Goal: Book appointment/travel/reservation

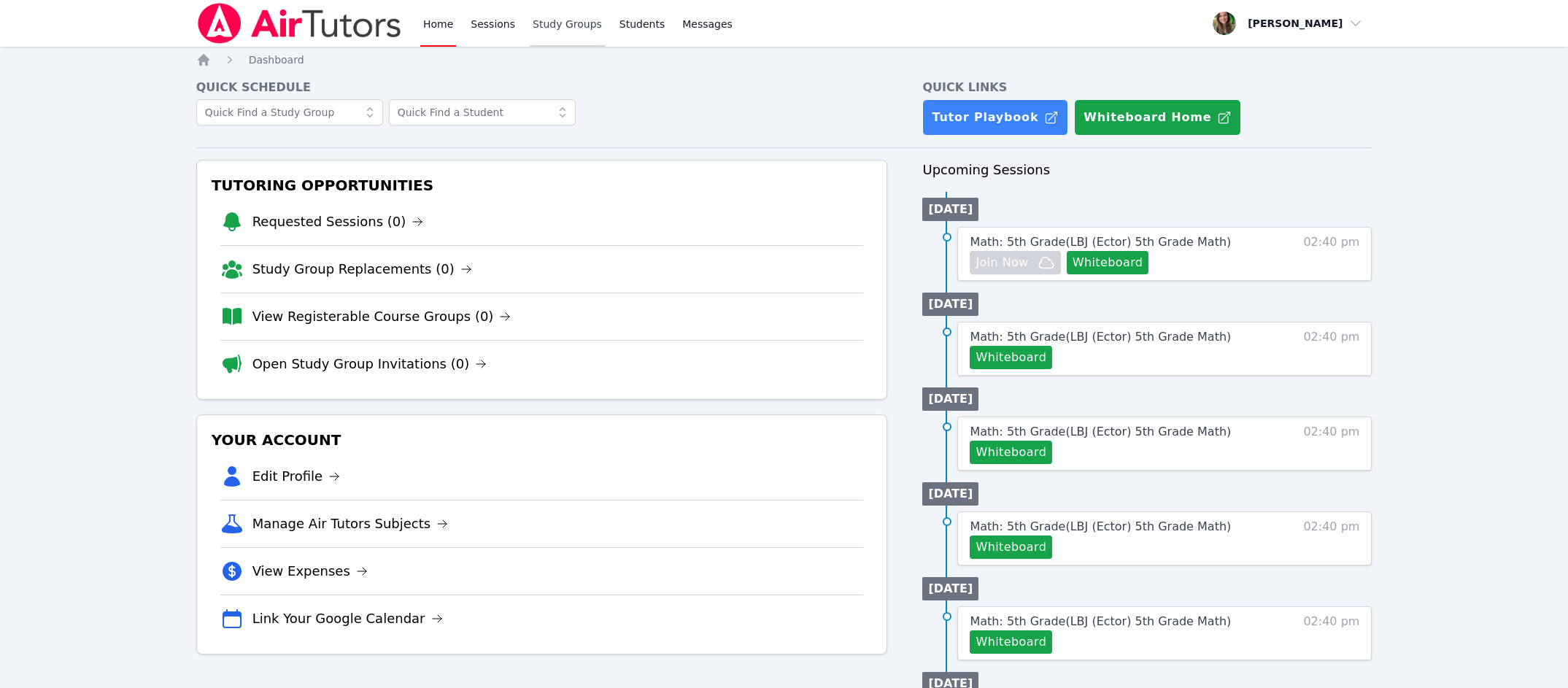
click at [553, 22] on link "Study Groups" at bounding box center [567, 24] width 75 height 47
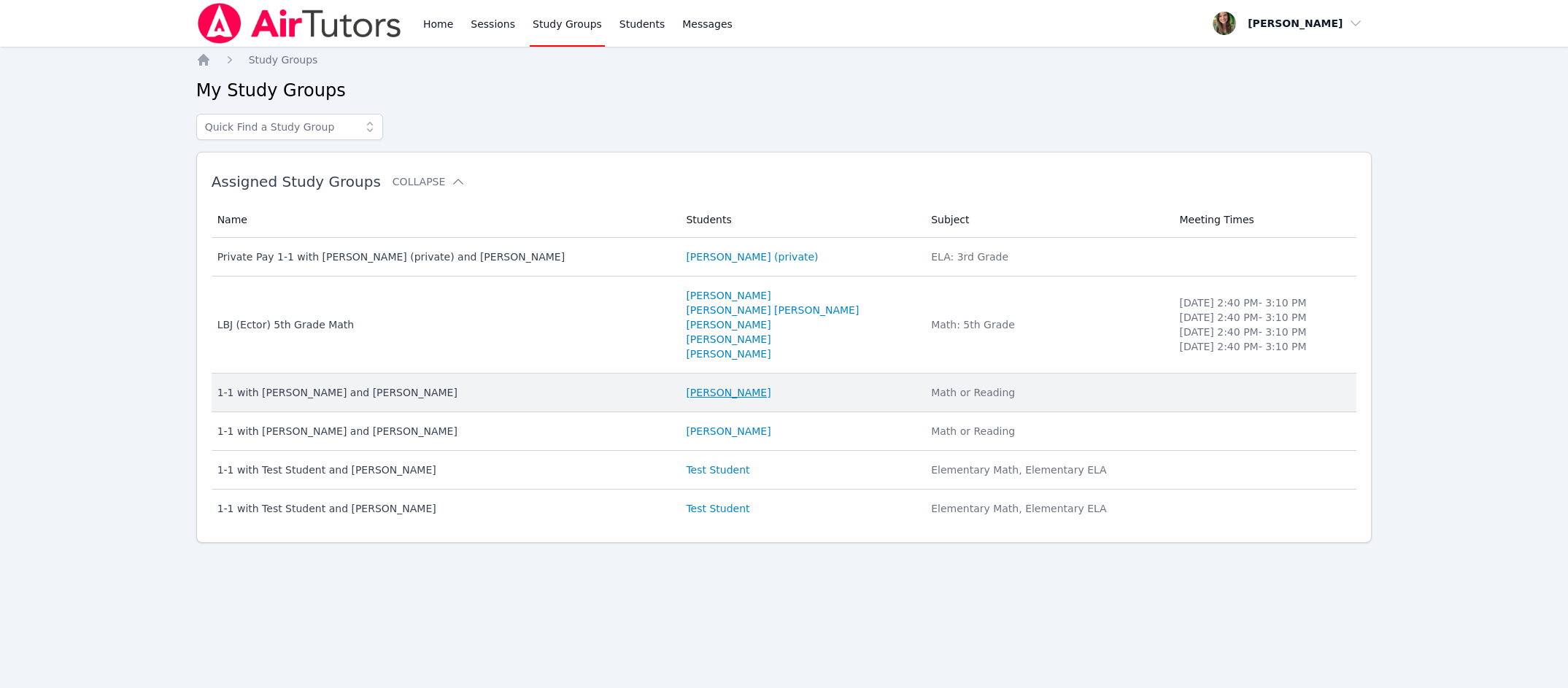
click at [688, 399] on link "[PERSON_NAME]" at bounding box center [728, 392] width 84 height 15
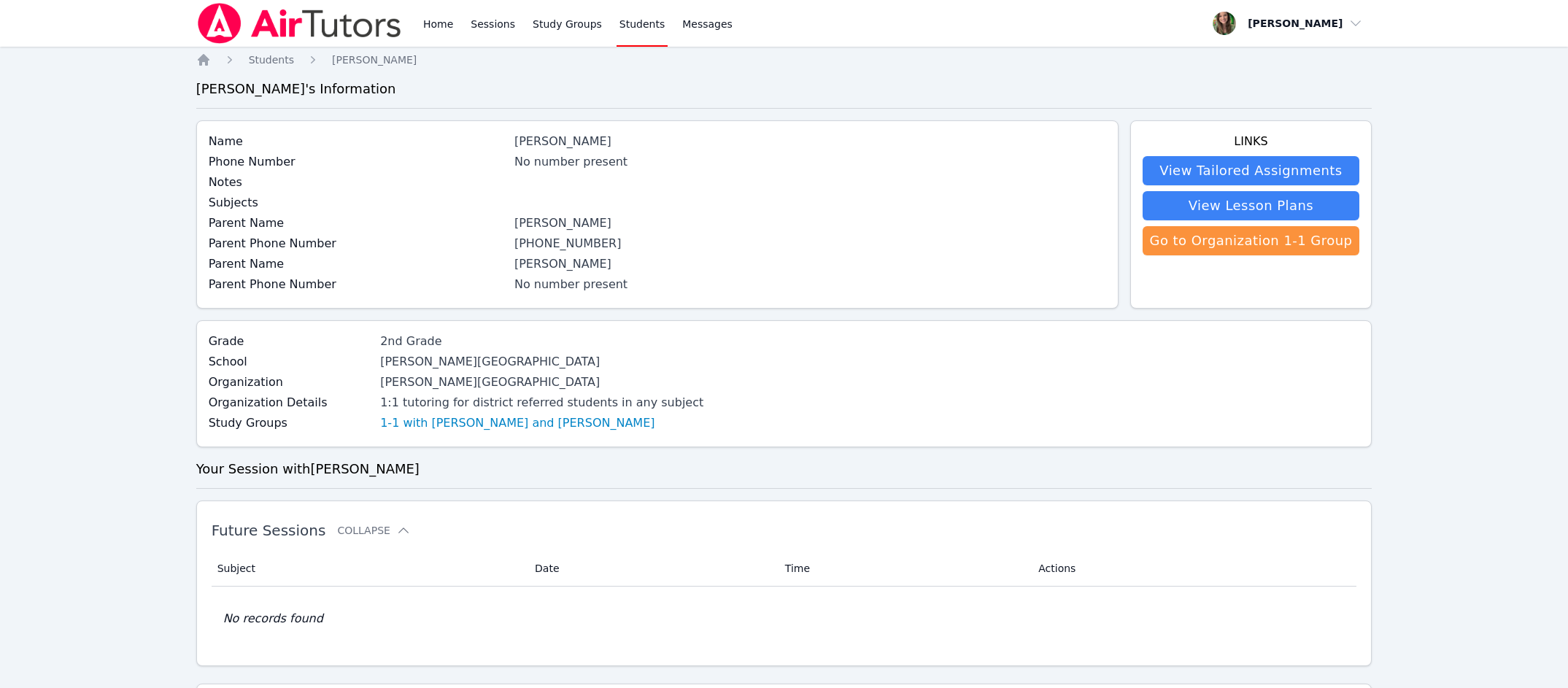
scroll to position [10, 0]
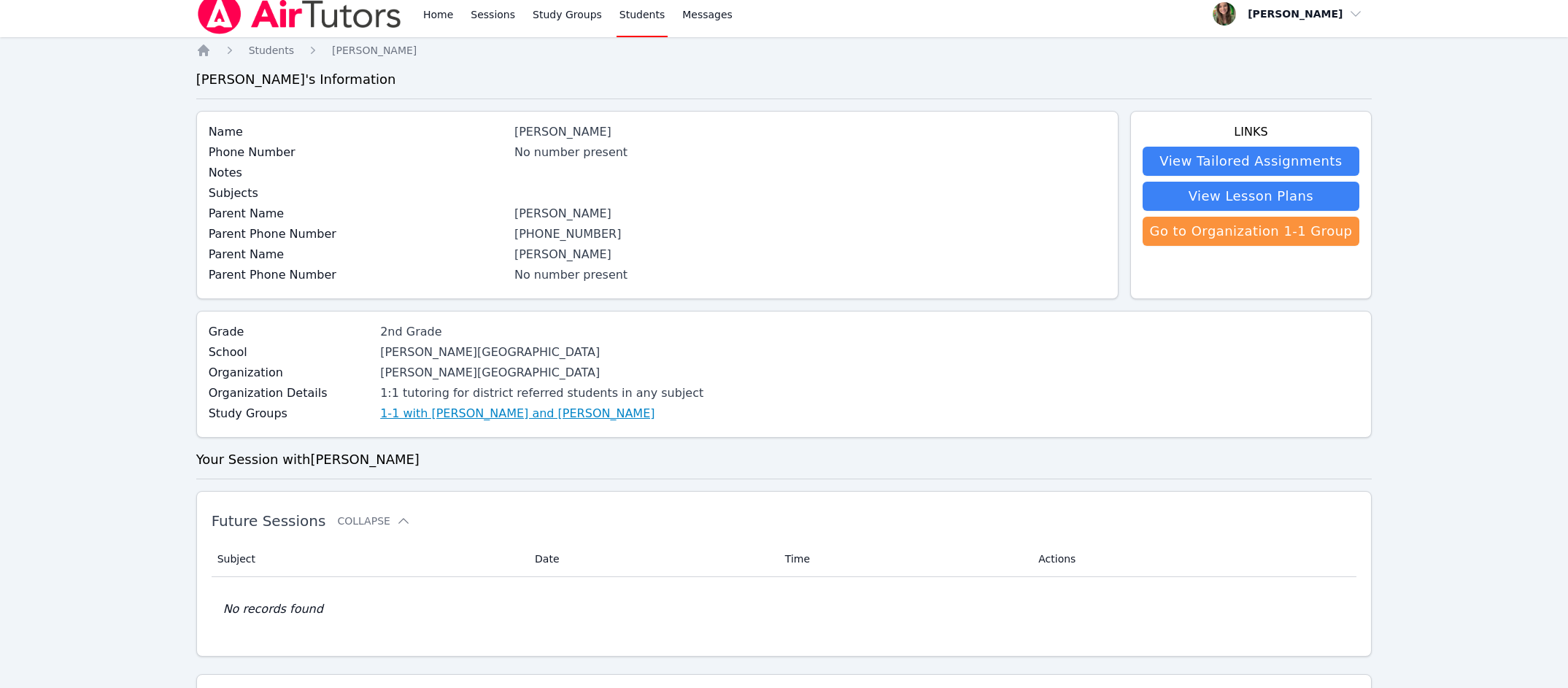
click at [553, 417] on link "1-1 with [PERSON_NAME] and [PERSON_NAME]" at bounding box center [517, 414] width 274 height 18
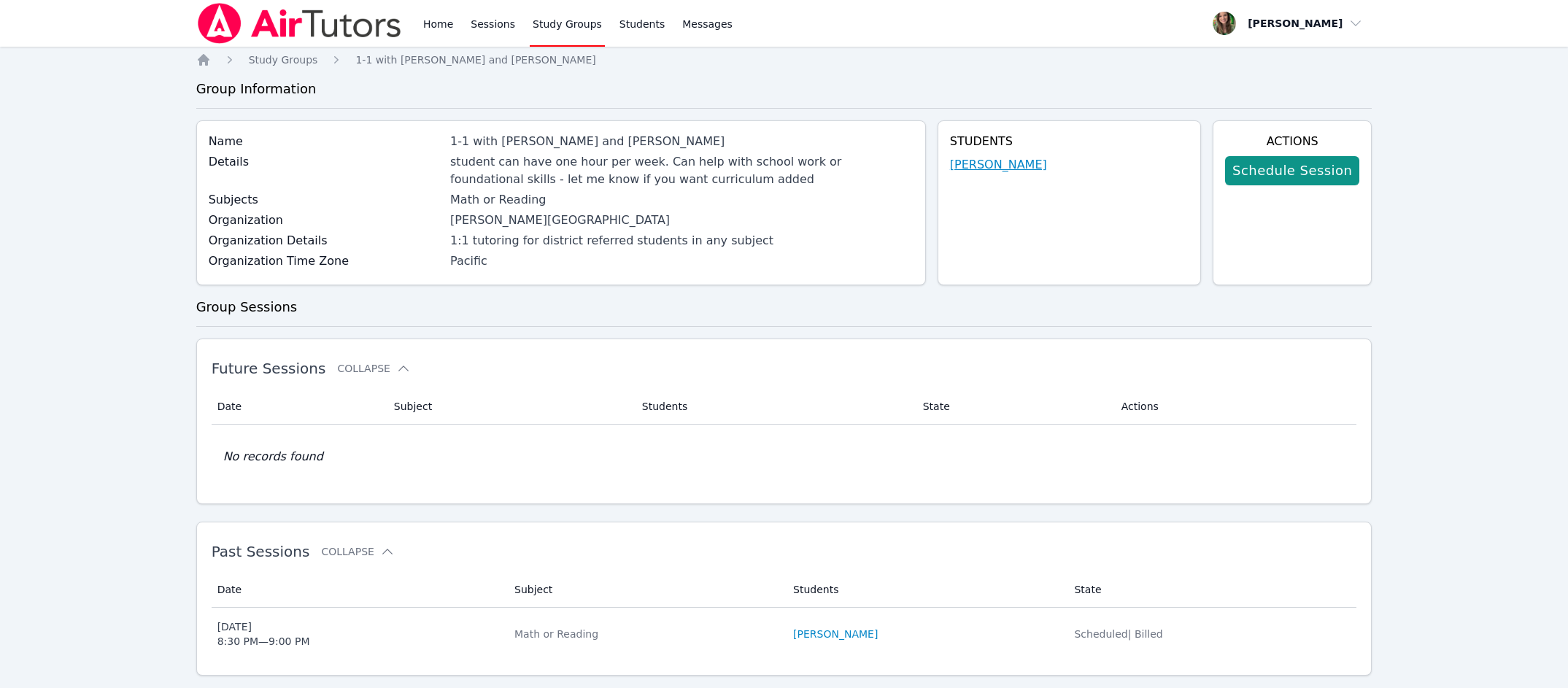
click at [983, 164] on link "[PERSON_NAME]" at bounding box center [999, 165] width 97 height 18
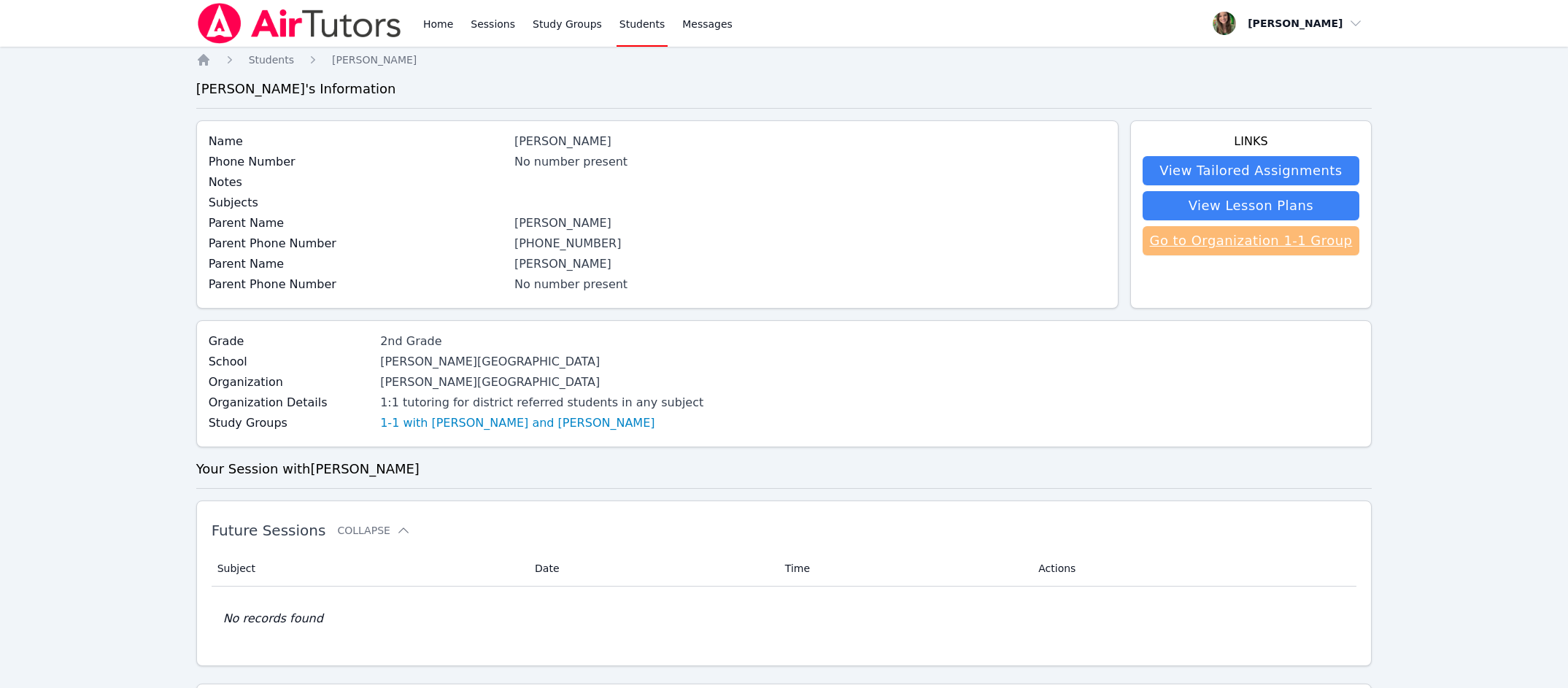
click at [1170, 241] on link "Go to Organization 1-1 Group" at bounding box center [1252, 241] width 217 height 29
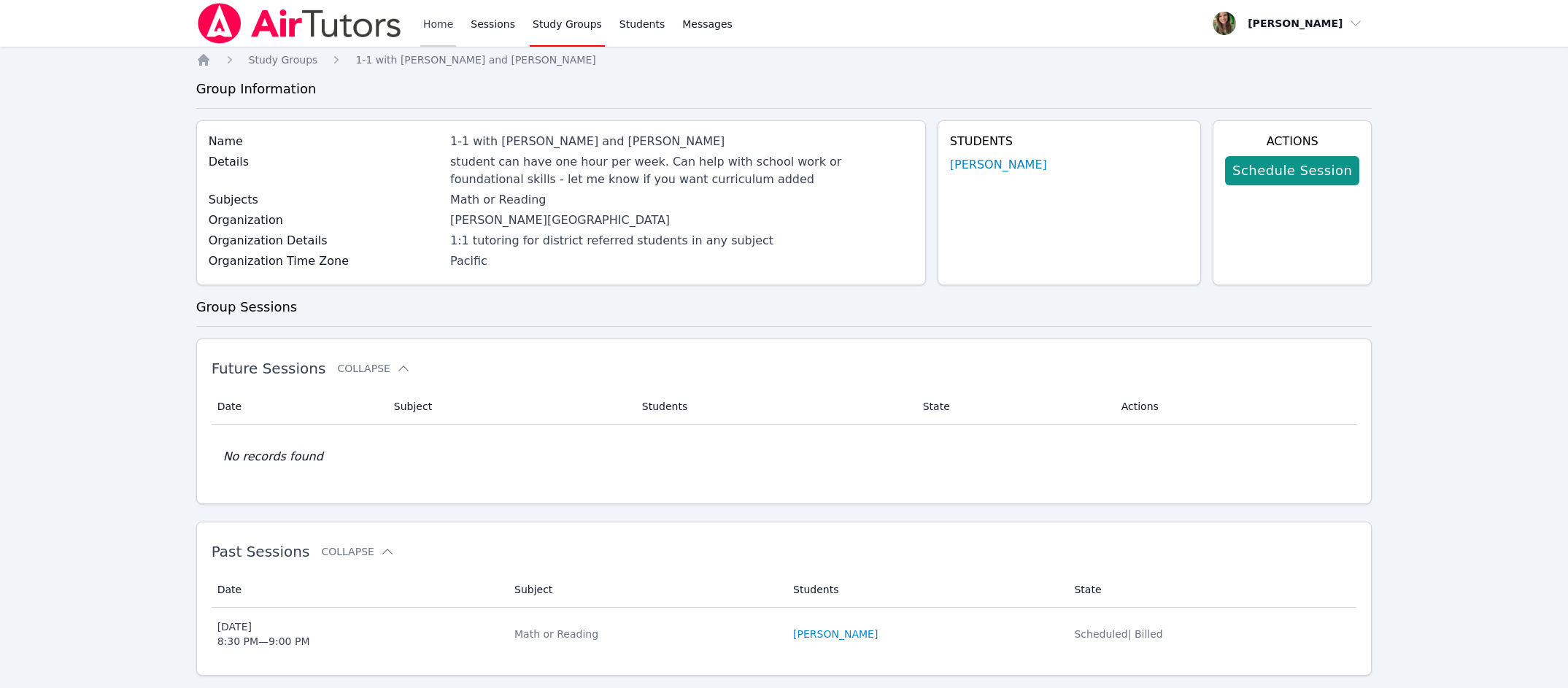
click at [422, 23] on link "Home" at bounding box center [438, 24] width 36 height 47
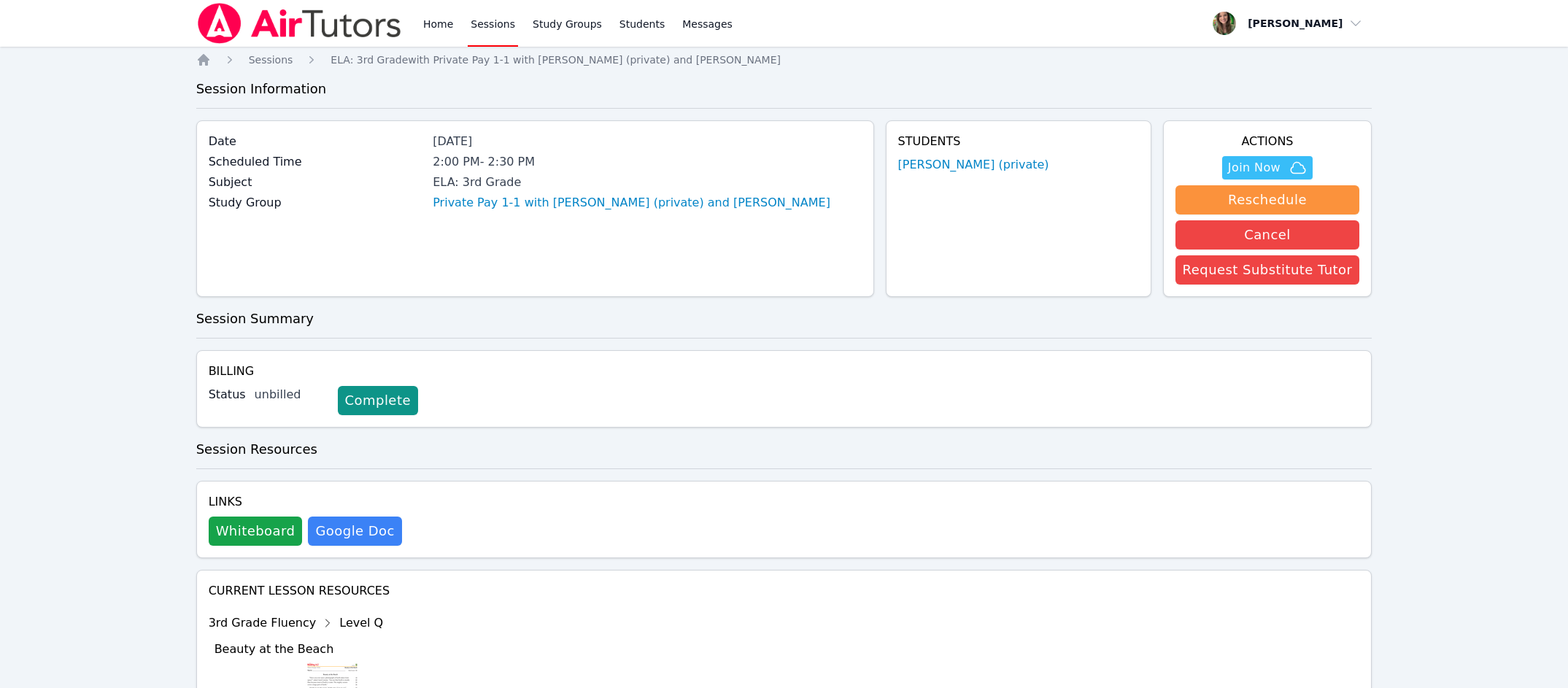
click at [468, 21] on link "Sessions" at bounding box center [493, 24] width 50 height 47
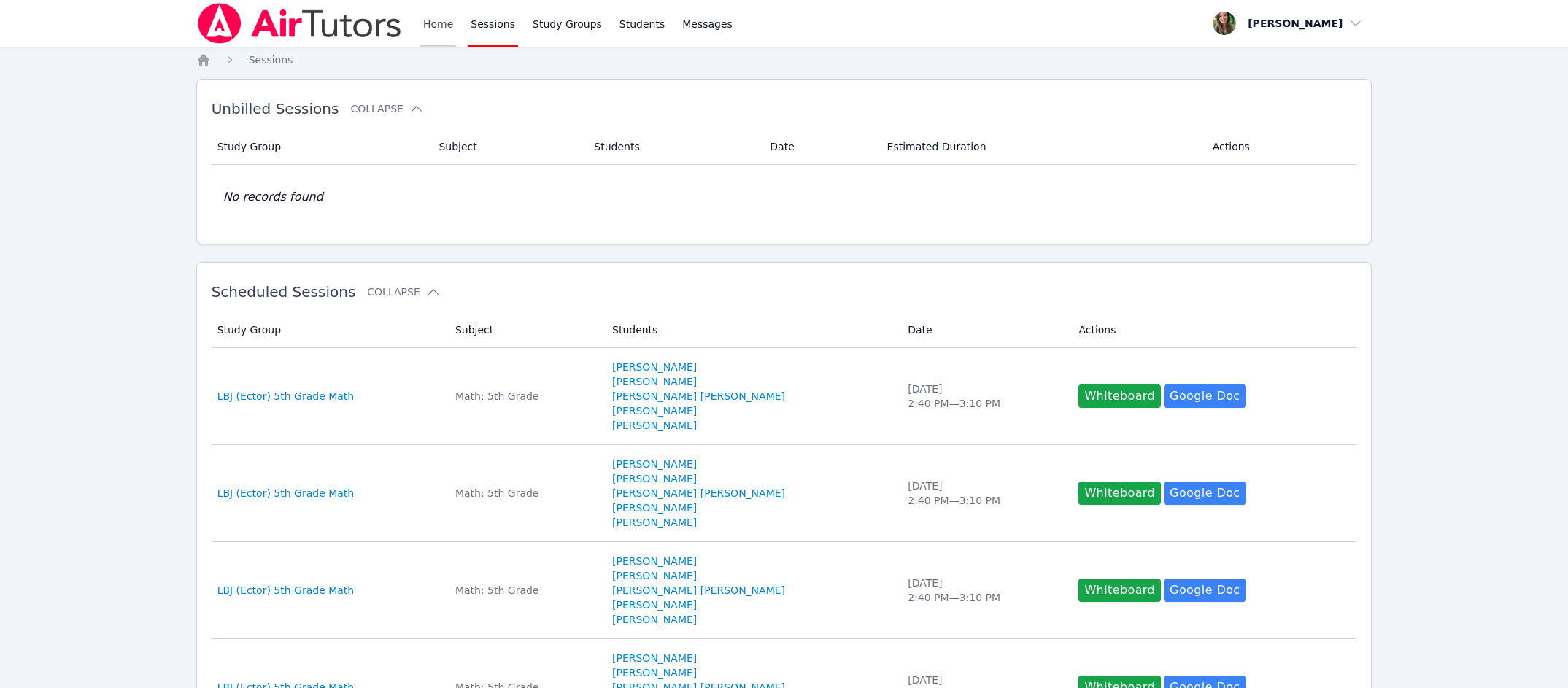
click at [421, 15] on link "Home" at bounding box center [438, 24] width 36 height 47
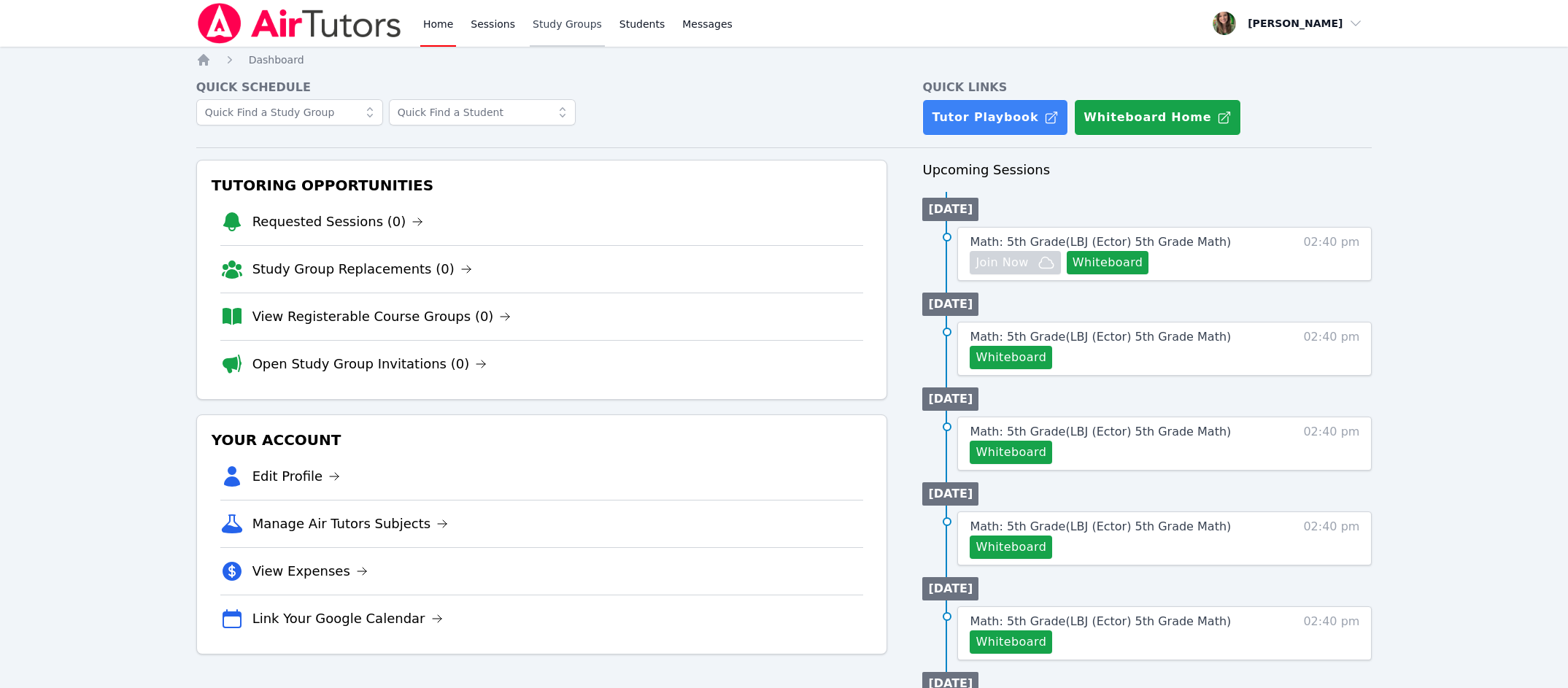
click at [548, 15] on link "Study Groups" at bounding box center [567, 24] width 75 height 47
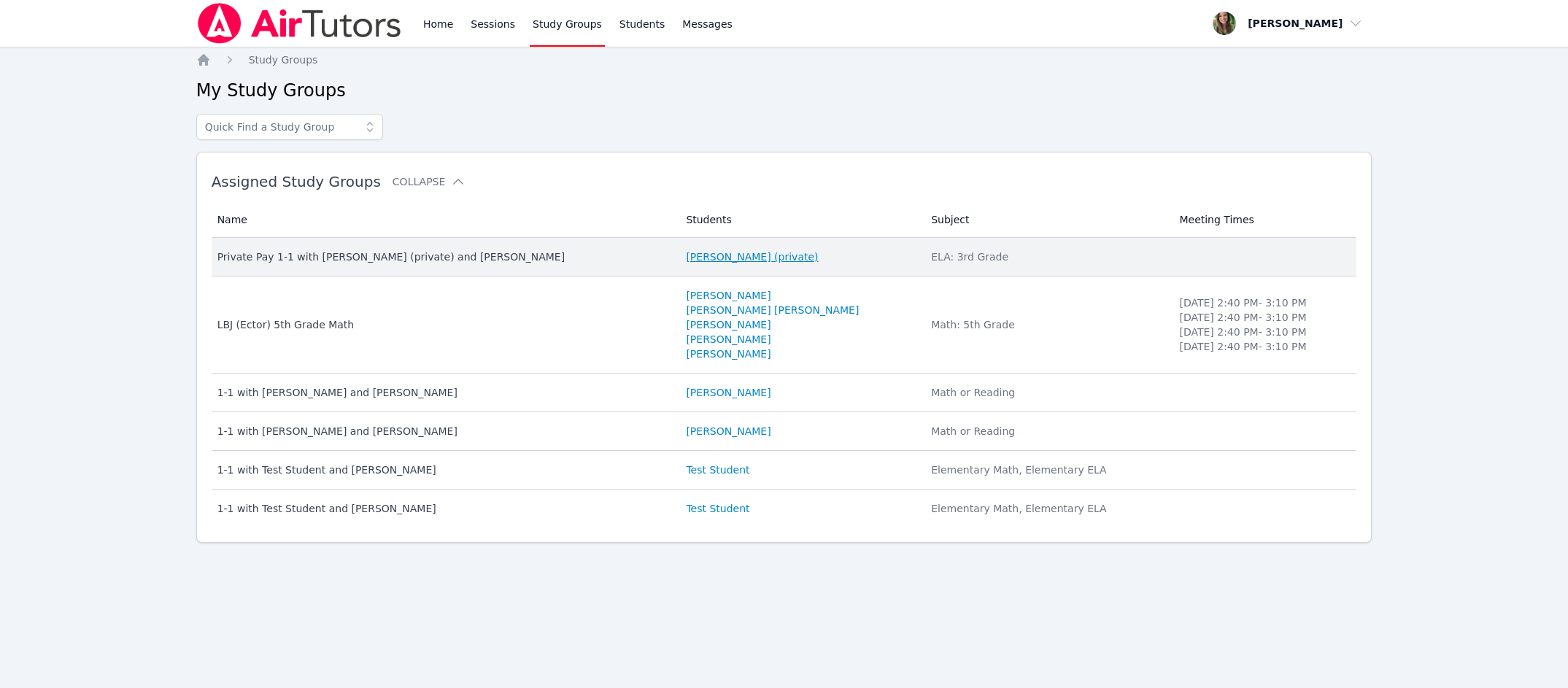
click at [686, 252] on link "Owen Logan (private)" at bounding box center [752, 257] width 132 height 15
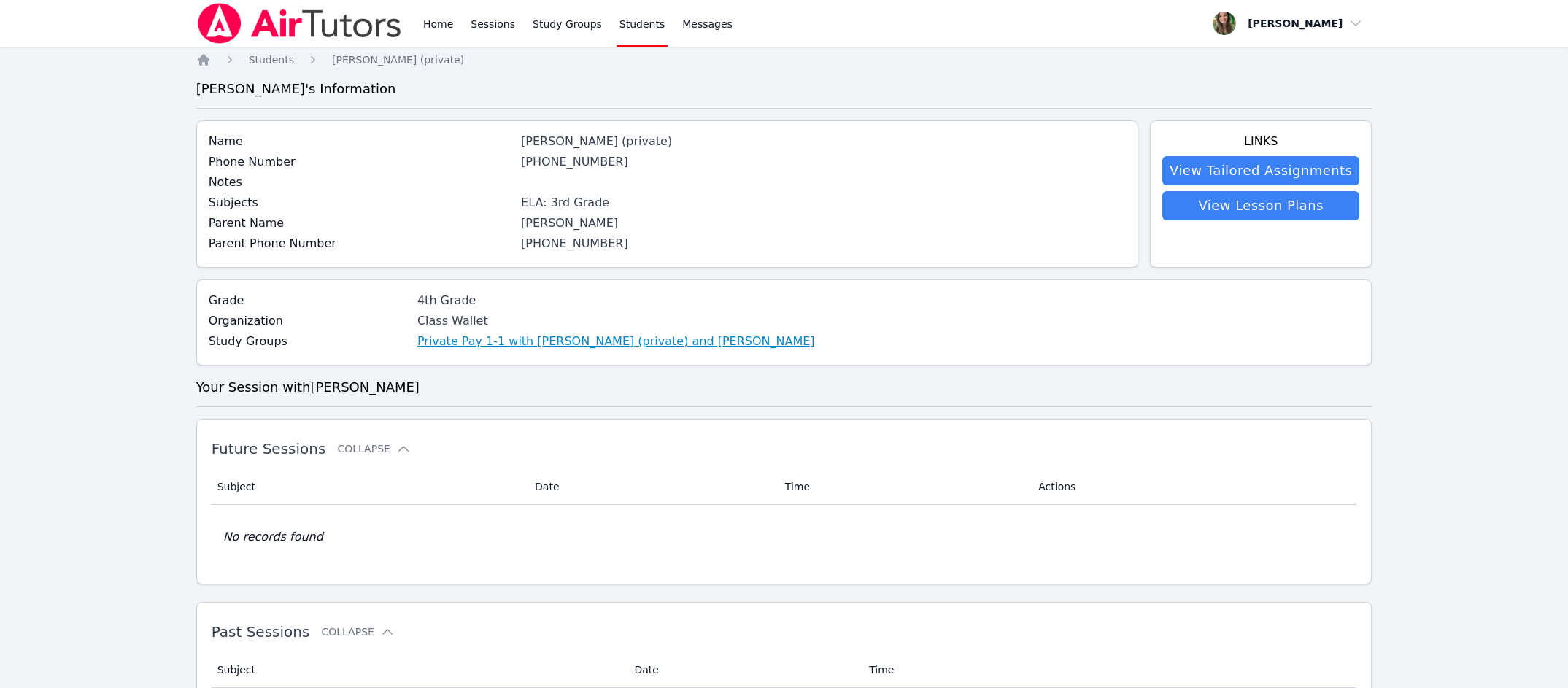
click at [600, 337] on link "Private Pay 1-1 with [PERSON_NAME] (private) and [PERSON_NAME]" at bounding box center [616, 341] width 398 height 18
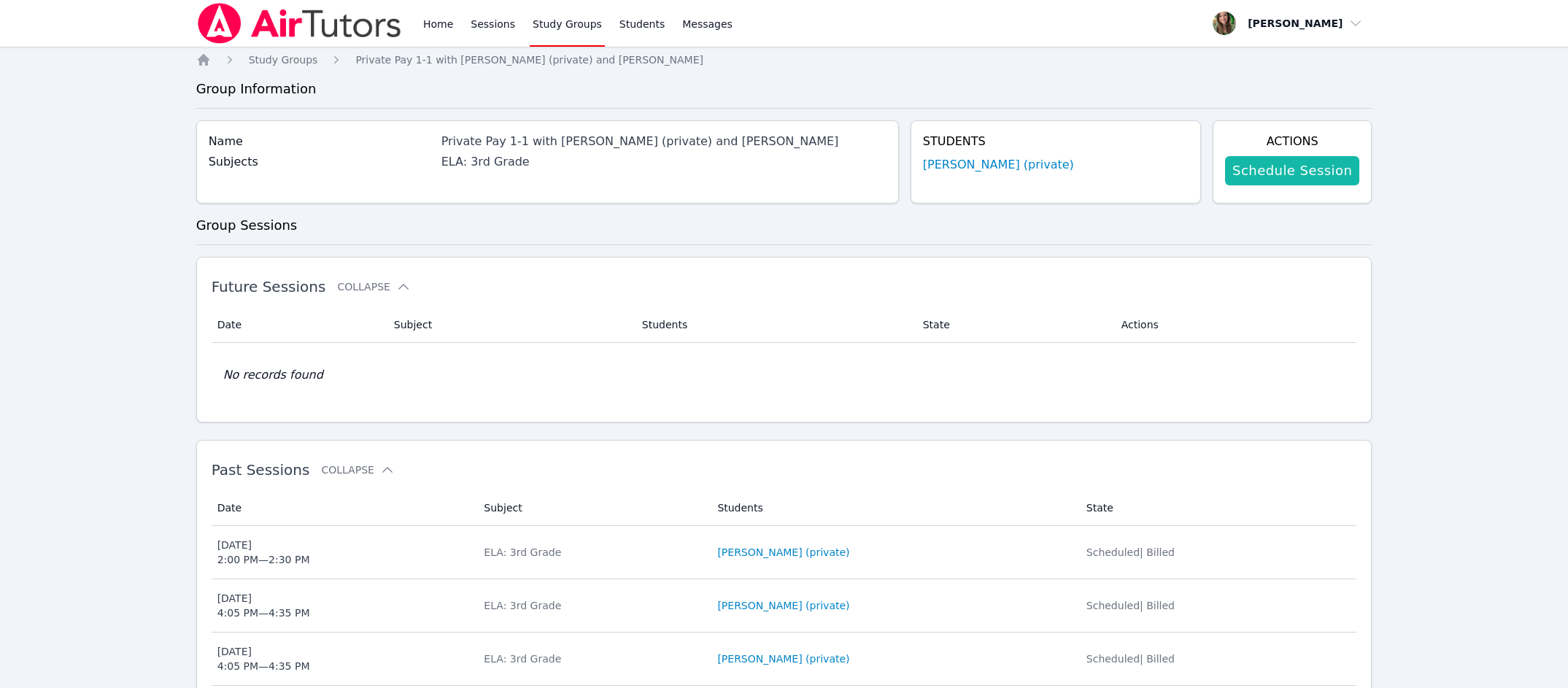
click at [1305, 164] on link "Schedule Session" at bounding box center [1292, 171] width 135 height 29
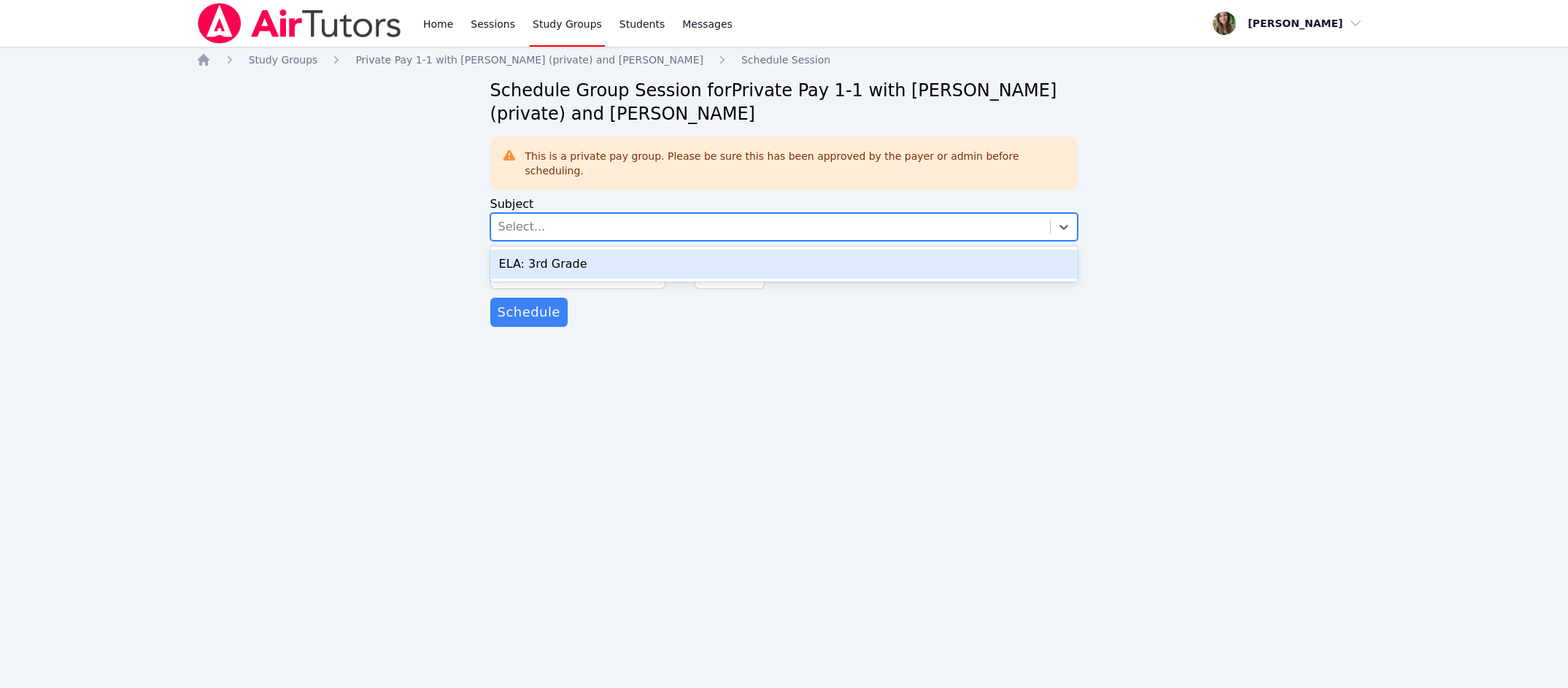
click at [595, 214] on div "Select..." at bounding box center [771, 227] width 559 height 26
click at [593, 250] on div "ELA: 3rd Grade" at bounding box center [784, 264] width 588 height 29
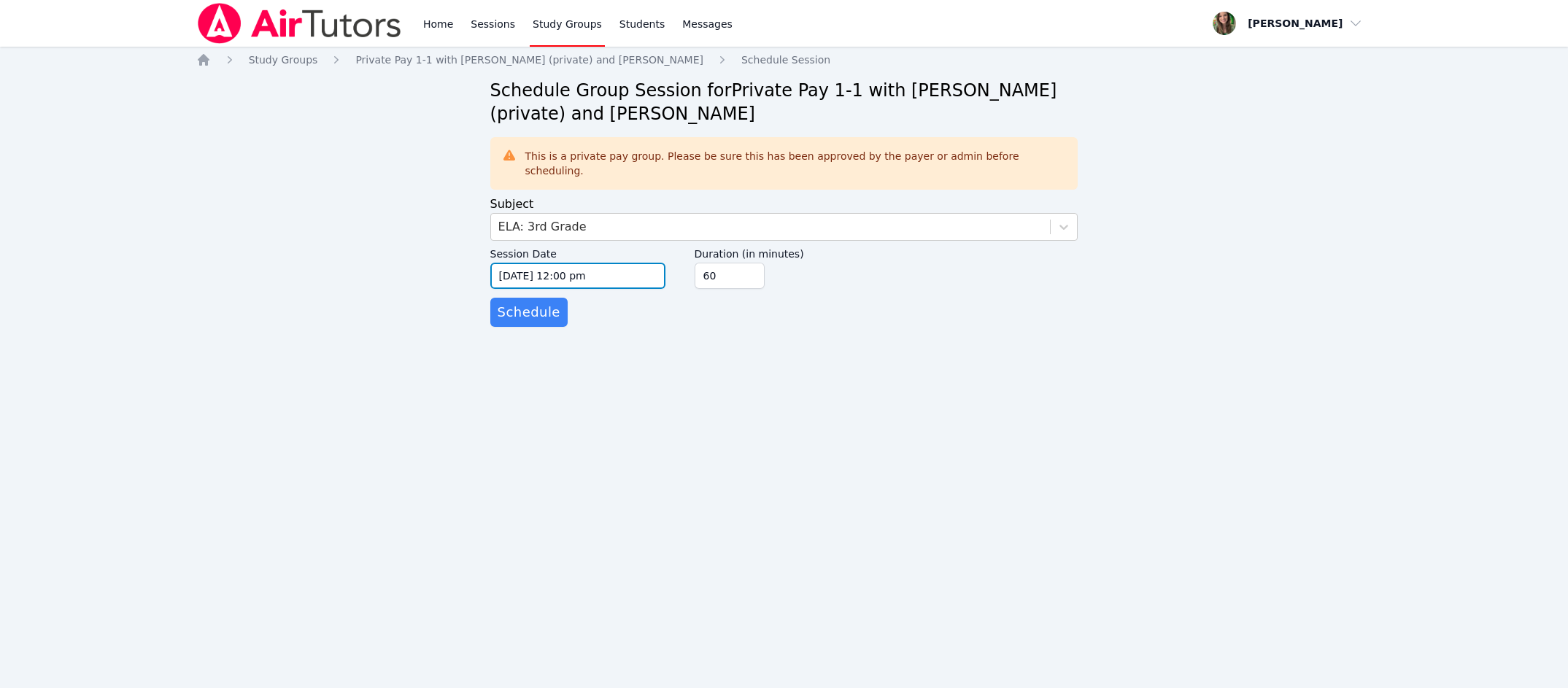
click at [525, 263] on input "09/22/2025 12:00 pm" at bounding box center [578, 276] width 175 height 26
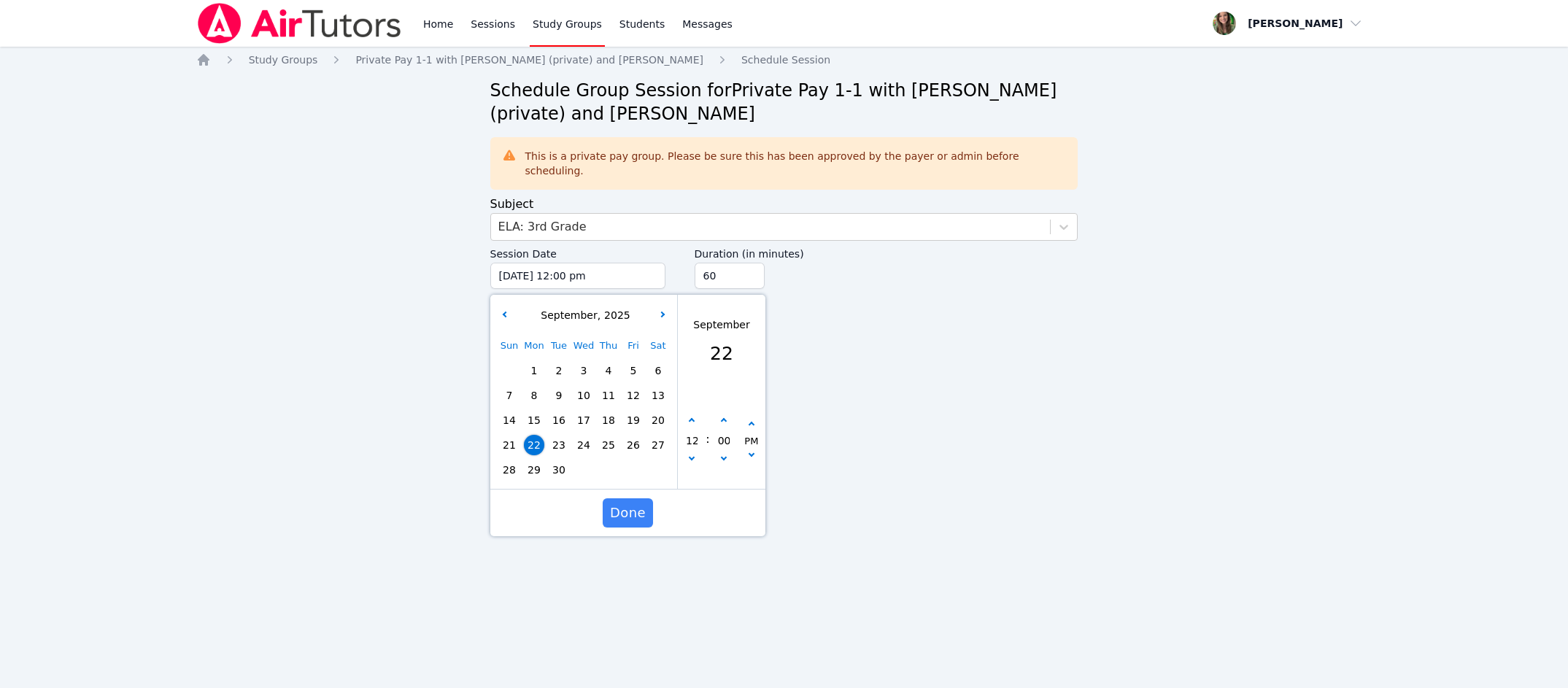
click at [584, 434] on span "24" at bounding box center [583, 444] width 20 height 20
click at [695, 413] on button "button" at bounding box center [692, 421] width 15 height 15
type input "09/24/2025 01:00 pm"
type input "01"
click at [695, 413] on button "button" at bounding box center [692, 421] width 15 height 15
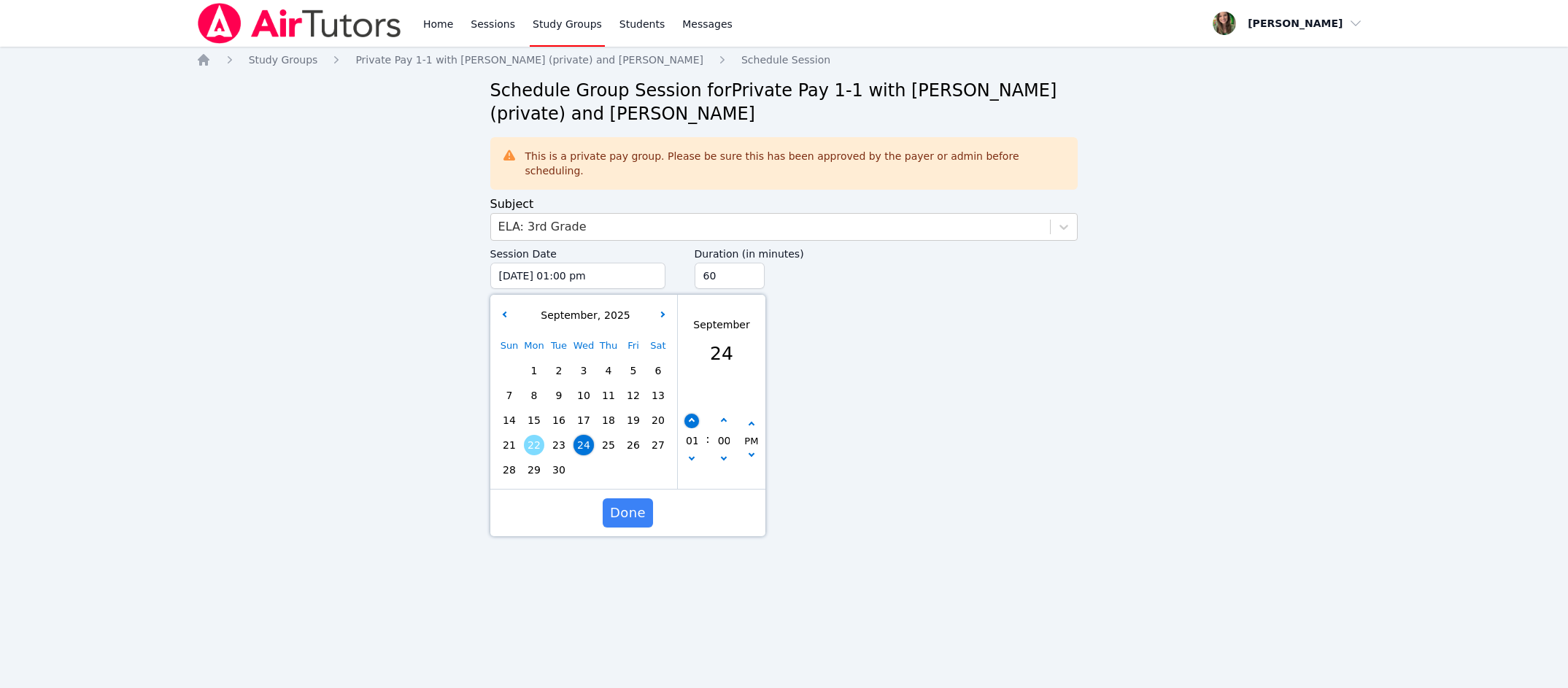
type input "09/24/2025 02:00 pm"
type input "02"
click at [695, 413] on button "button" at bounding box center [692, 421] width 15 height 15
type input "09/24/2025 03:00 pm"
type input "03"
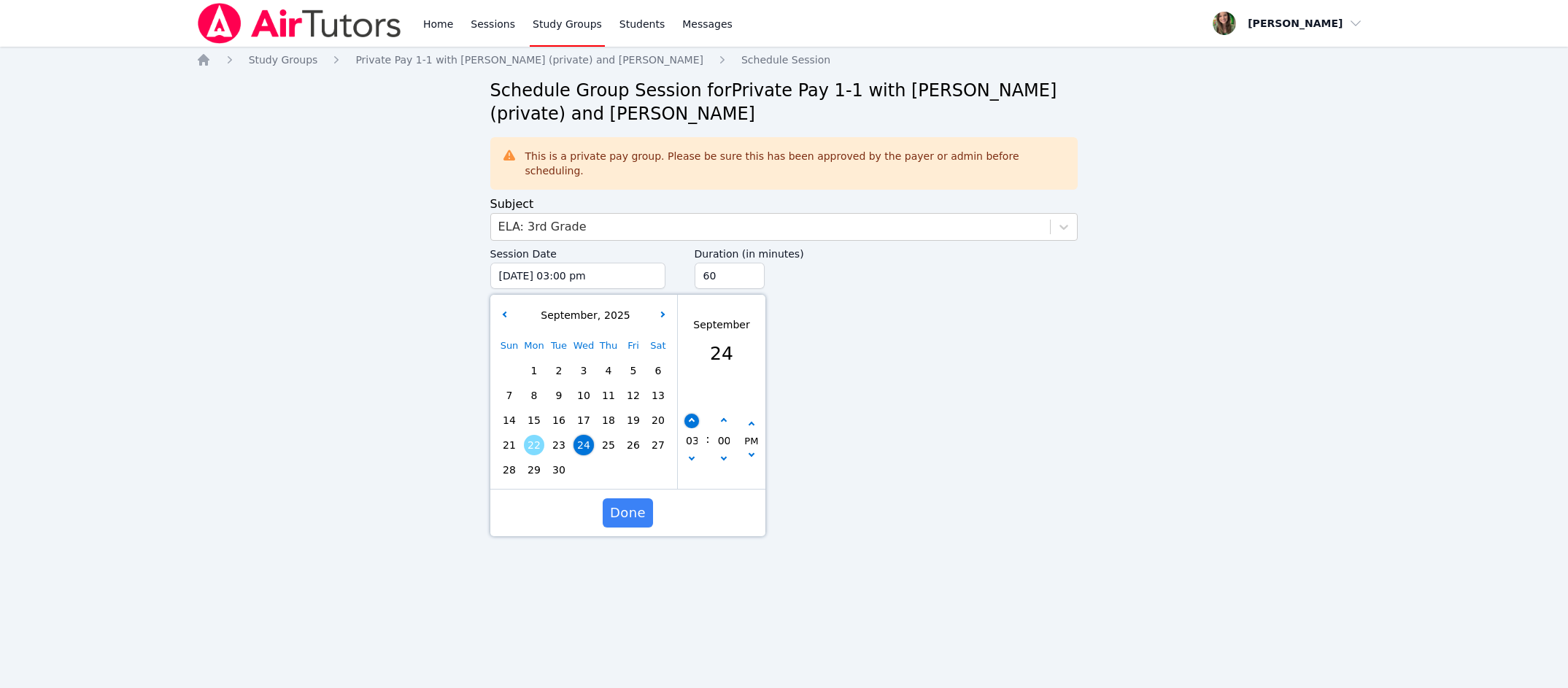
click at [695, 413] on button "button" at bounding box center [692, 421] width 15 height 15
type input "09/24/2025 04:00 pm"
type input "04"
click at [730, 428] on input "00" at bounding box center [723, 440] width 15 height 25
click at [726, 413] on button "button" at bounding box center [723, 421] width 15 height 15
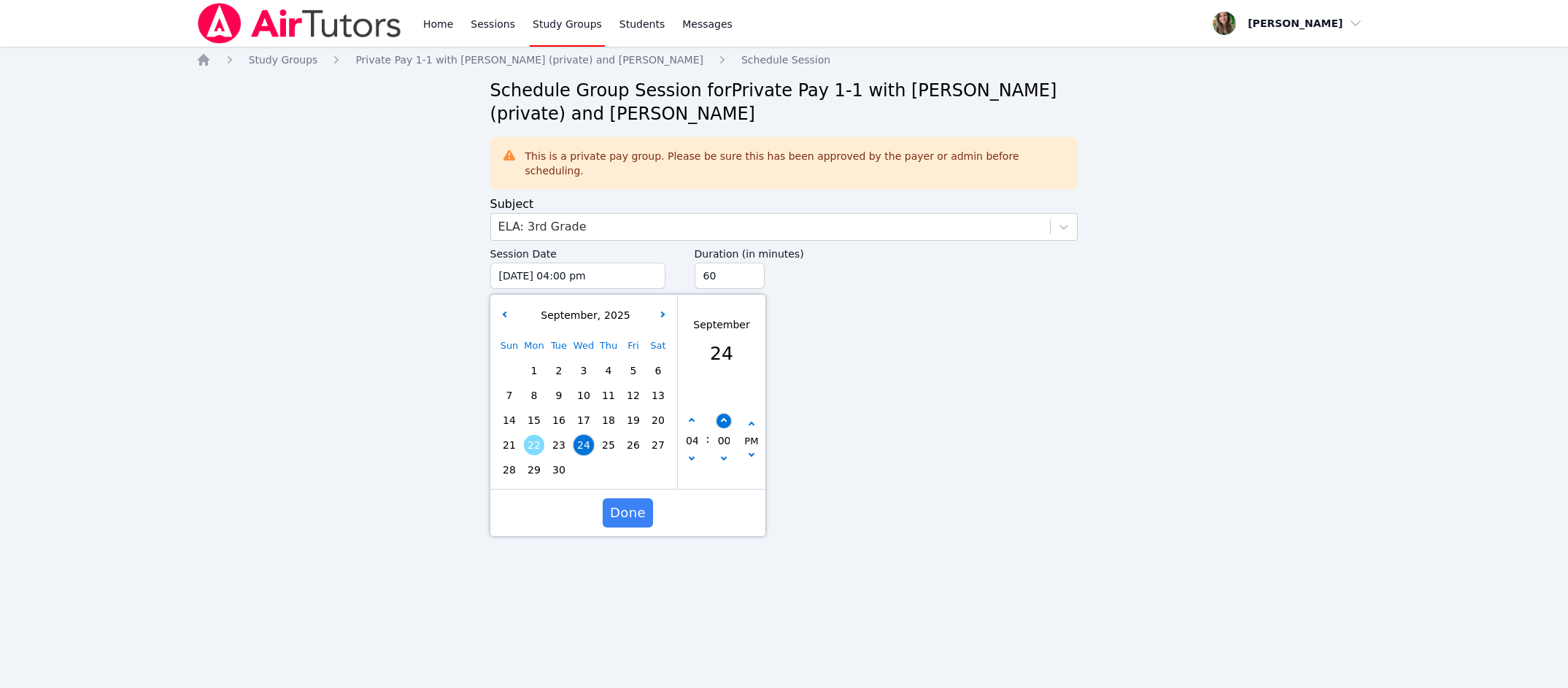
type input "09/24/2025 04:05 pm"
type input "05"
click at [639, 503] on span "Done" at bounding box center [628, 512] width 36 height 20
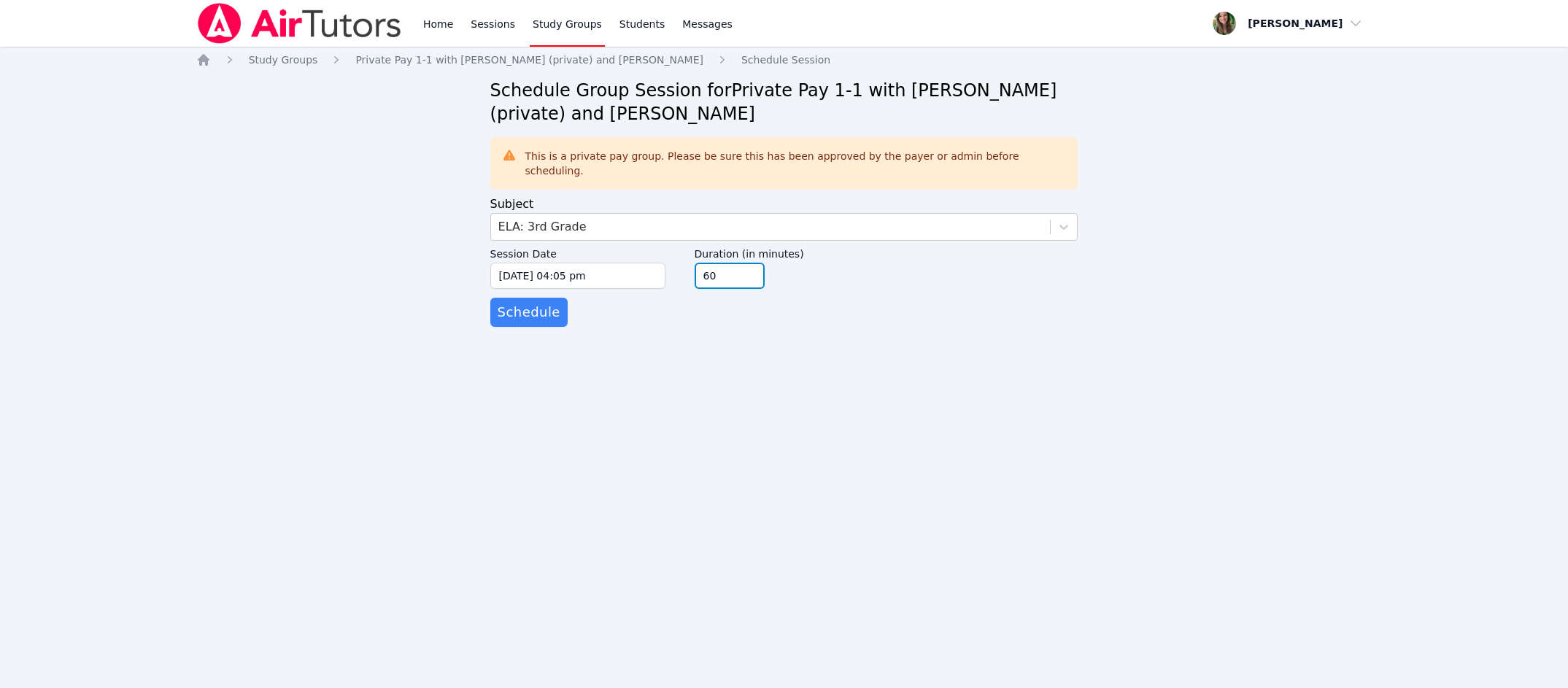
click at [756, 266] on input "60" at bounding box center [730, 276] width 70 height 26
click at [748, 266] on input "45" at bounding box center [730, 276] width 70 height 26
type input "30"
click at [748, 266] on input "30" at bounding box center [730, 276] width 70 height 26
click at [508, 302] on span "Schedule" at bounding box center [529, 312] width 62 height 20
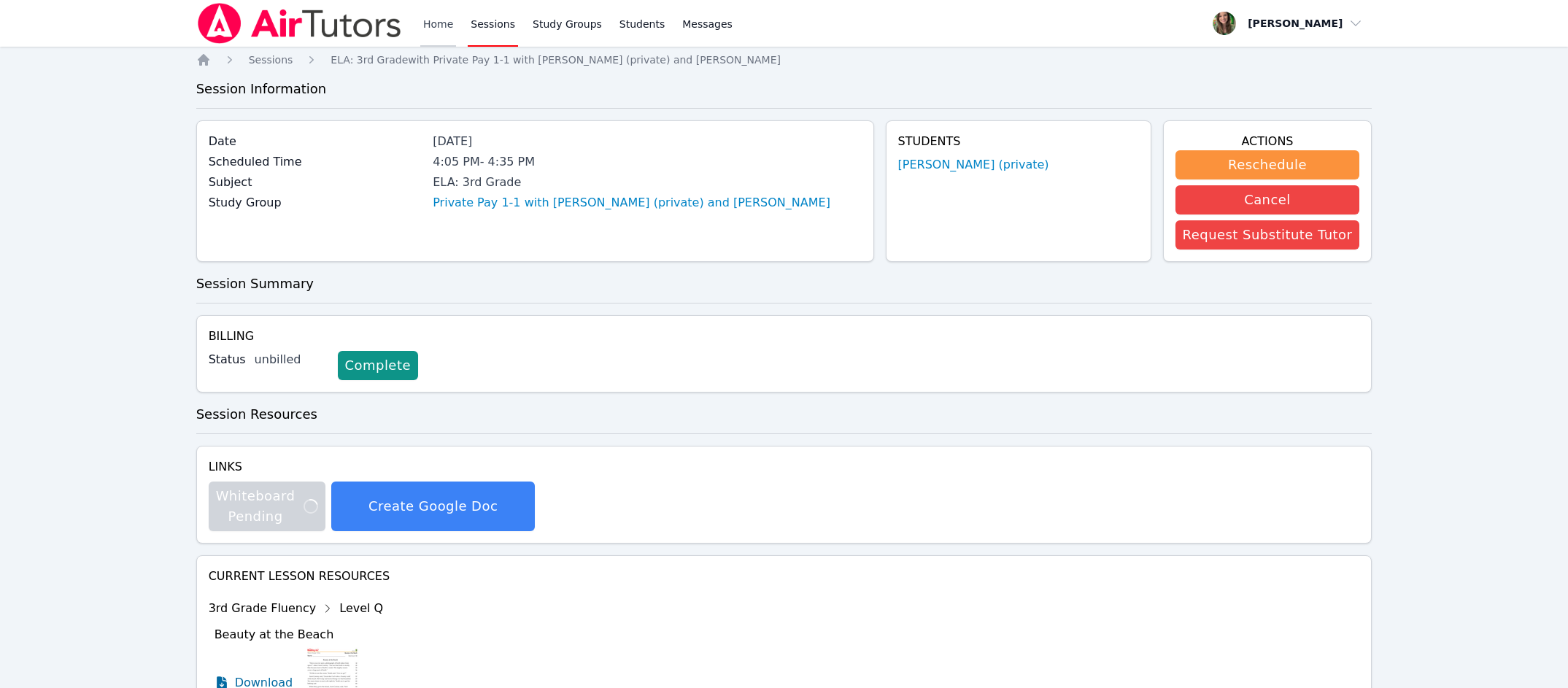
click at [426, 14] on link "Home" at bounding box center [438, 24] width 36 height 47
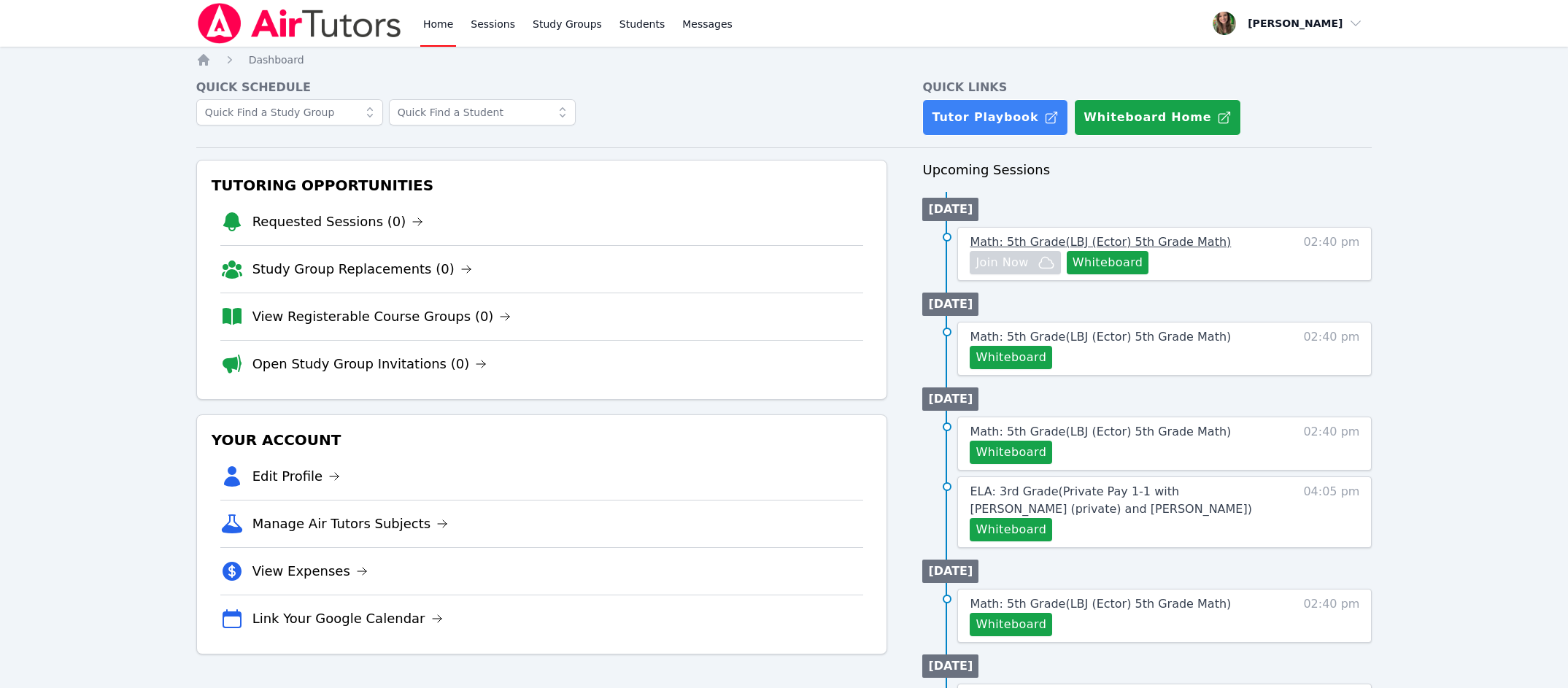
click at [1112, 241] on span "Math: 5th Grade ( LBJ (Ector) 5th Grade Math )" at bounding box center [1100, 241] width 261 height 14
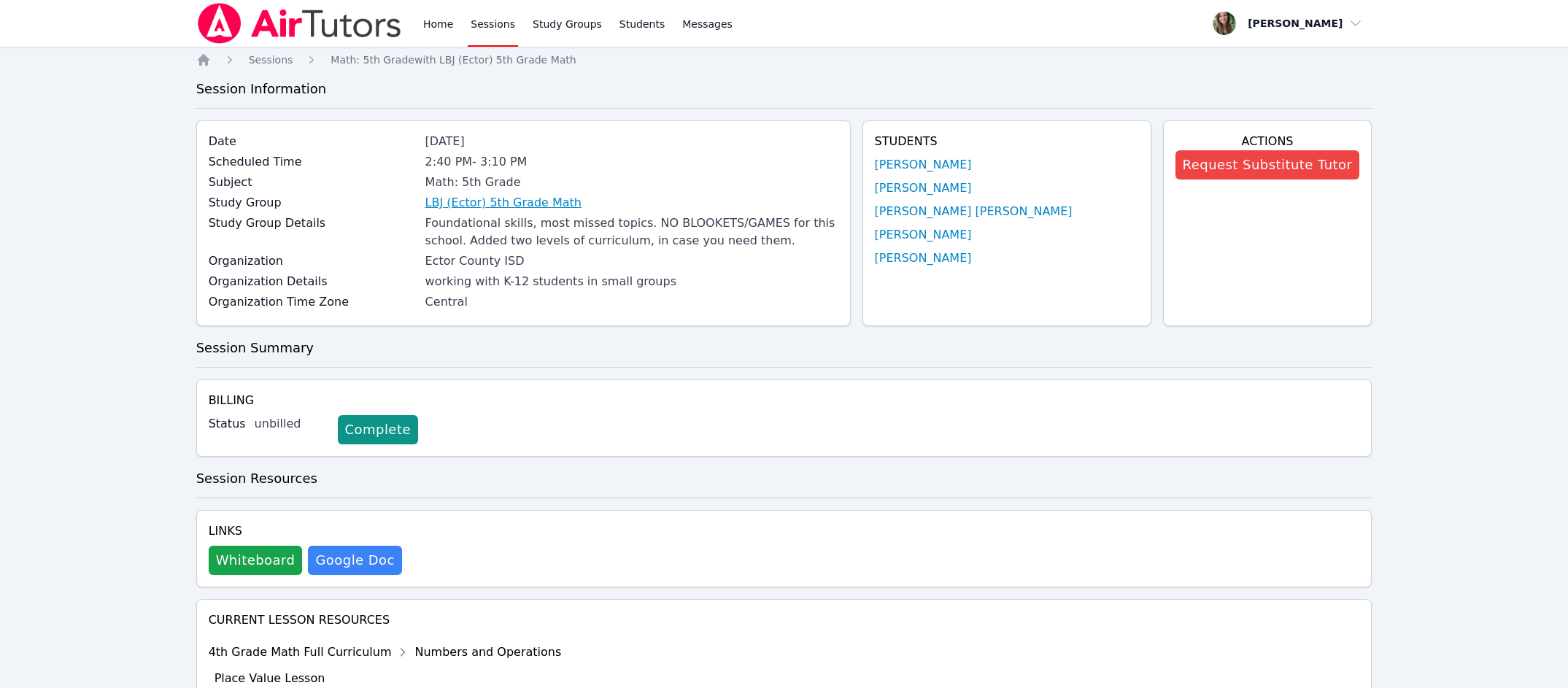
click at [488, 209] on link "LBJ (Ector) 5th Grade Math" at bounding box center [503, 203] width 156 height 18
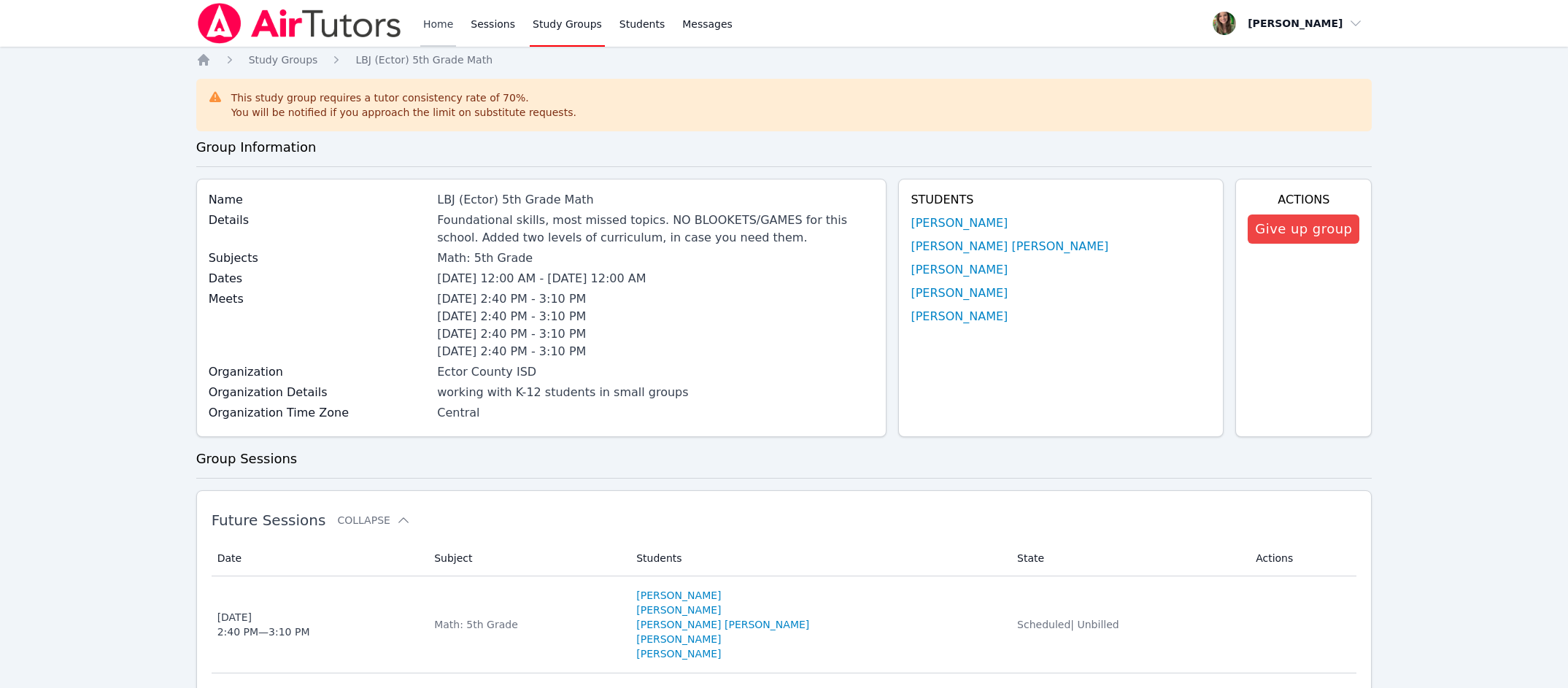
click at [448, 35] on link "Home" at bounding box center [438, 24] width 36 height 47
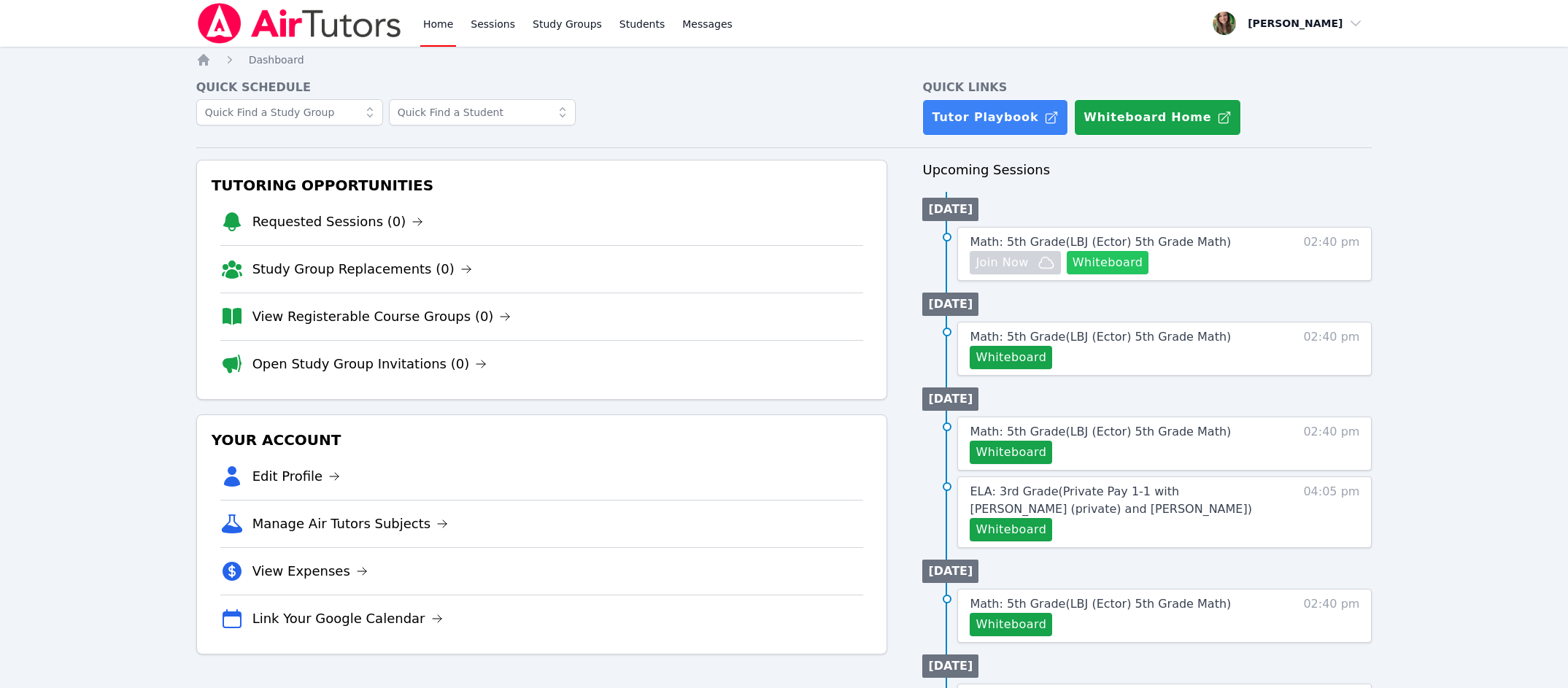
click at [1090, 252] on button "Whiteboard" at bounding box center [1108, 263] width 83 height 24
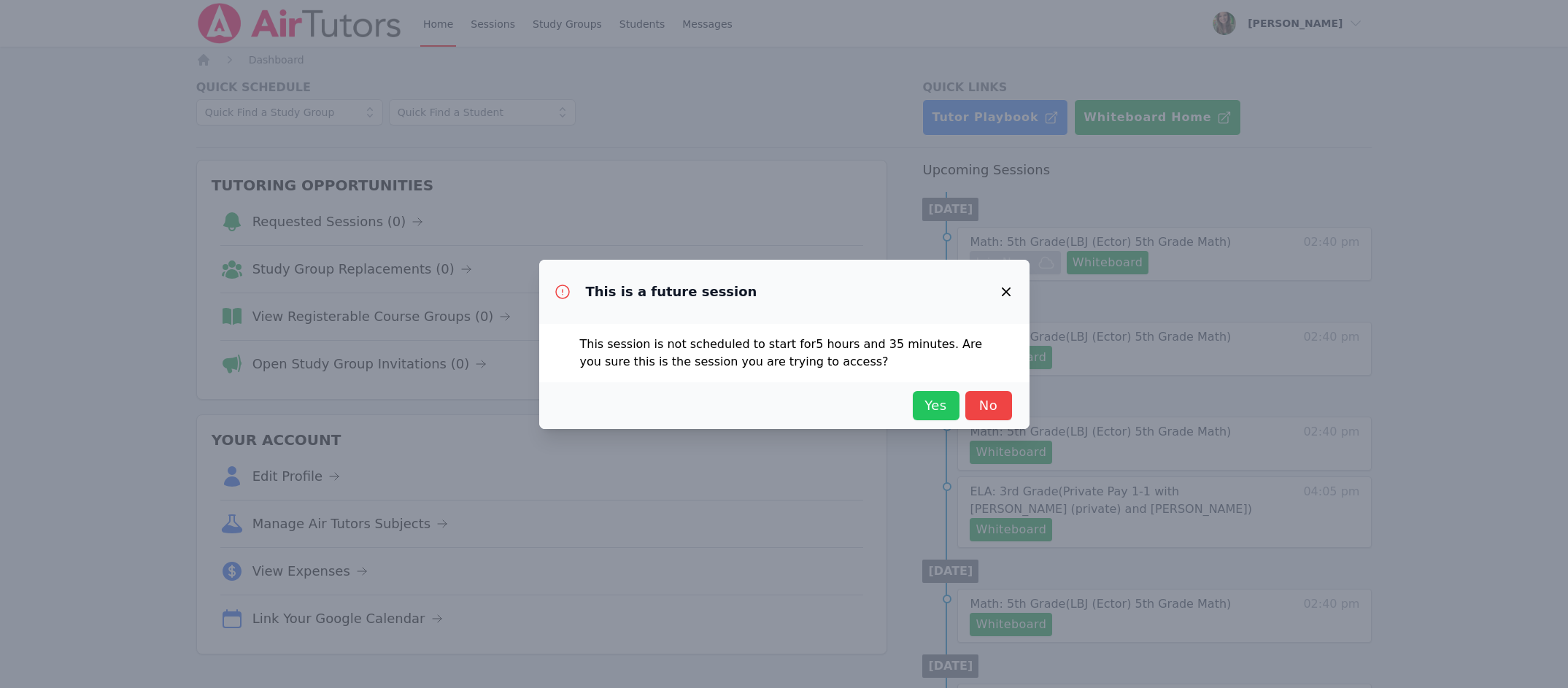
click at [928, 395] on button "Yes" at bounding box center [936, 405] width 47 height 29
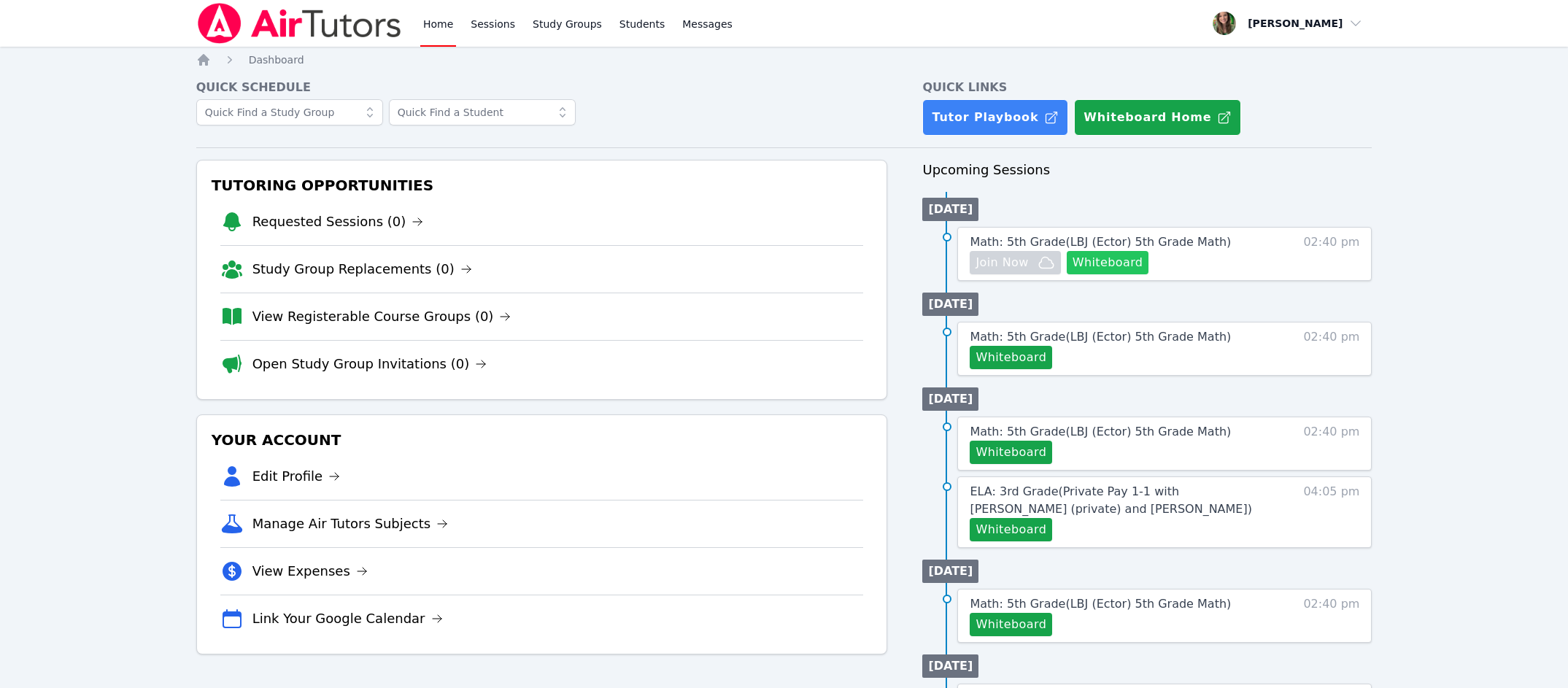
click at [1081, 268] on button "Whiteboard" at bounding box center [1108, 263] width 83 height 24
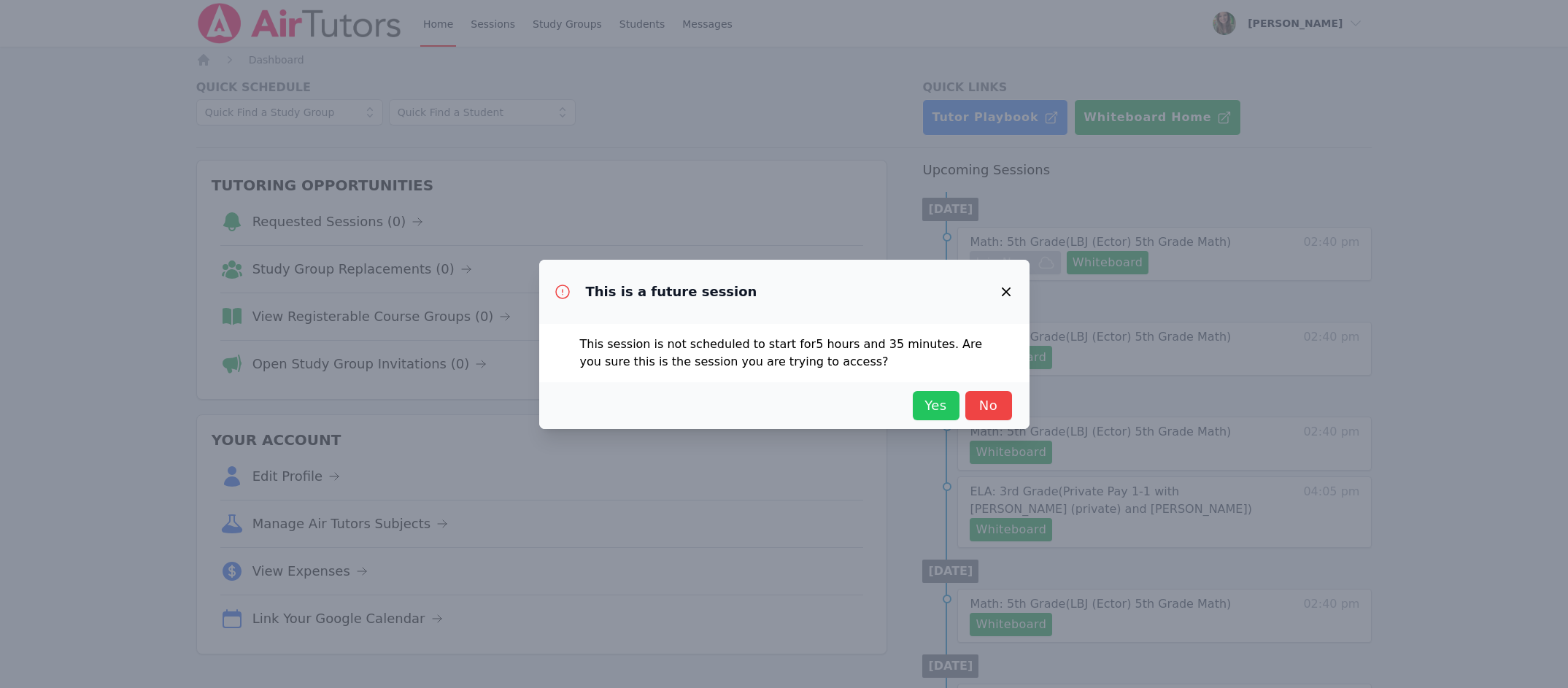
click at [959, 395] on button "Yes" at bounding box center [936, 405] width 47 height 29
